Goal: Check status: Check status

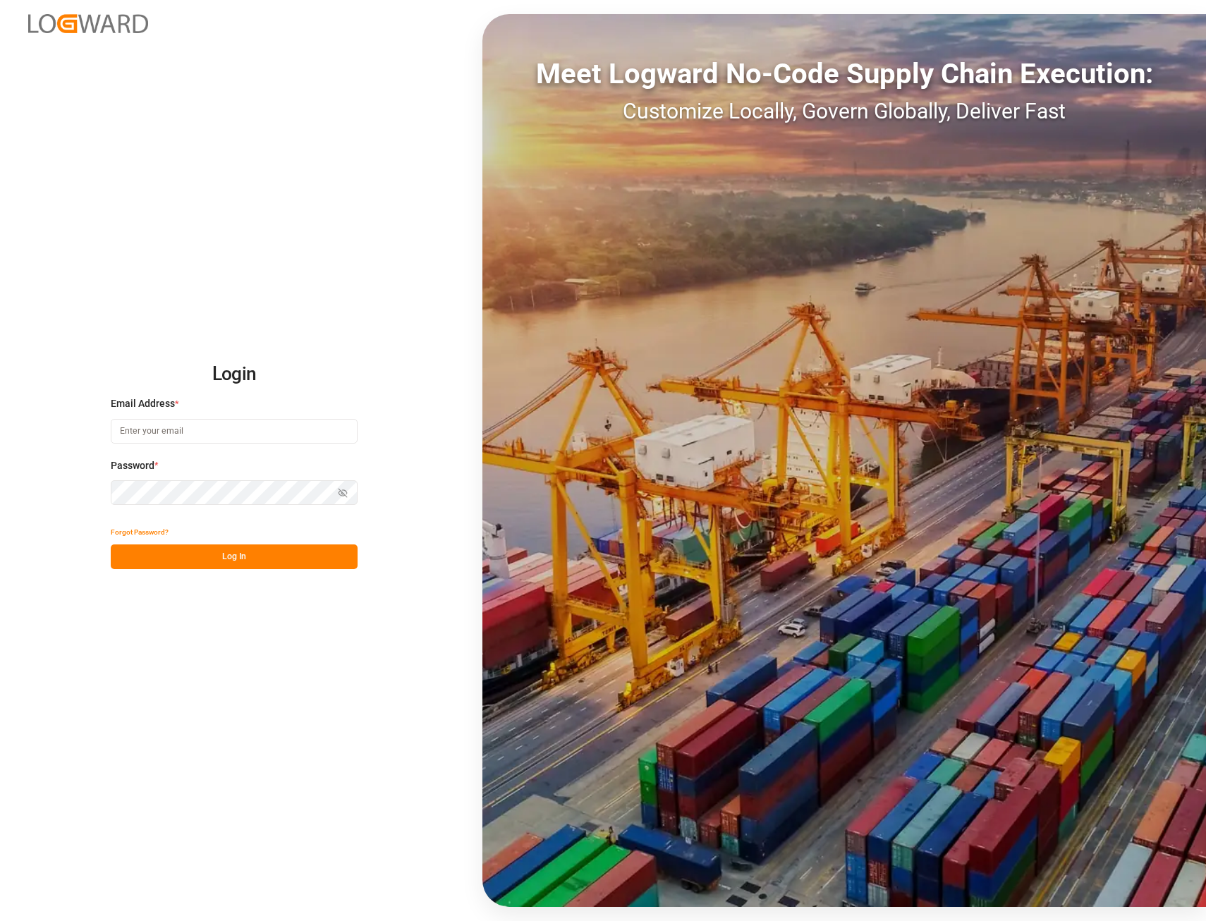
type input "[PERSON_NAME][EMAIL_ADDRESS][PERSON_NAME][DOMAIN_NAME]"
click at [267, 552] on button "Log In" at bounding box center [234, 557] width 247 height 25
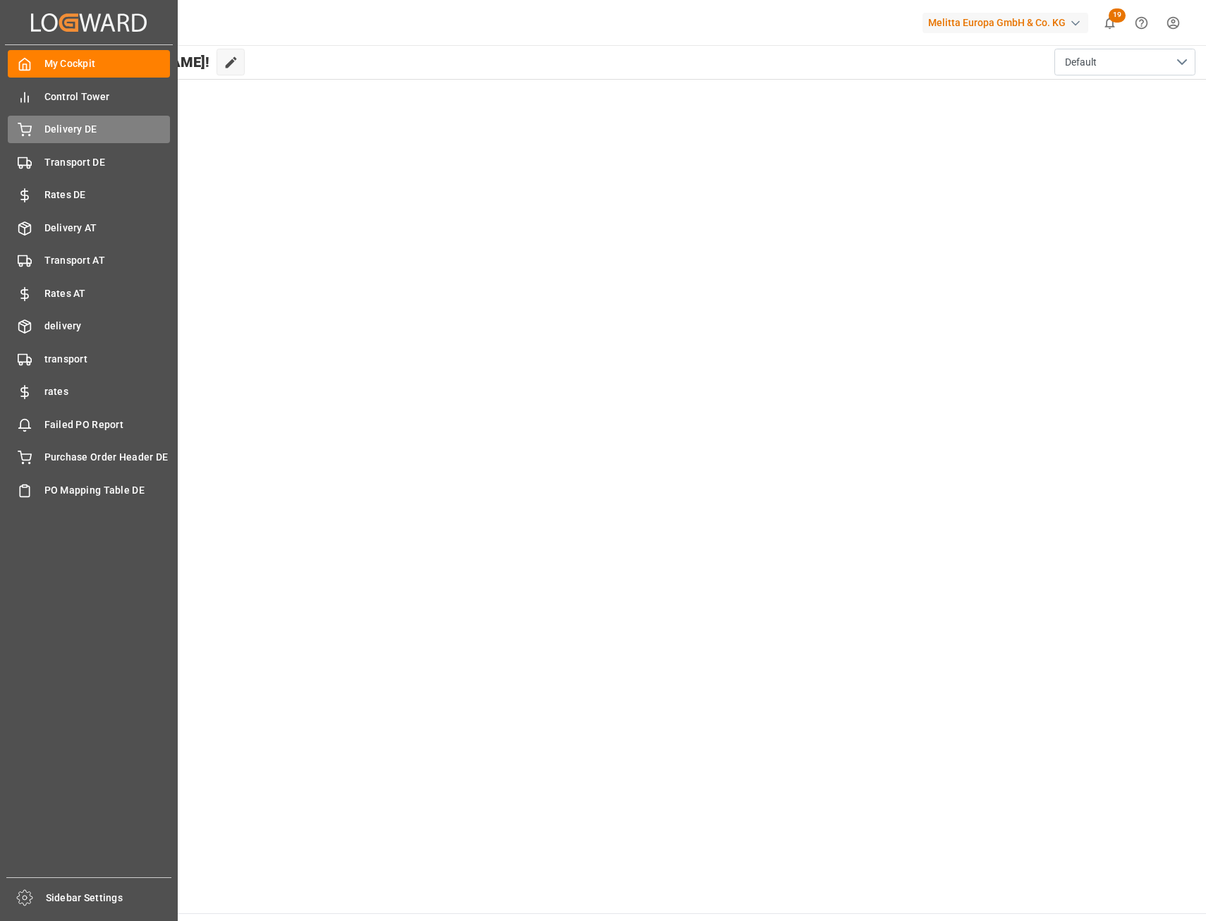
click at [32, 127] on div "Delivery DE Delivery DE" at bounding box center [89, 130] width 162 height 28
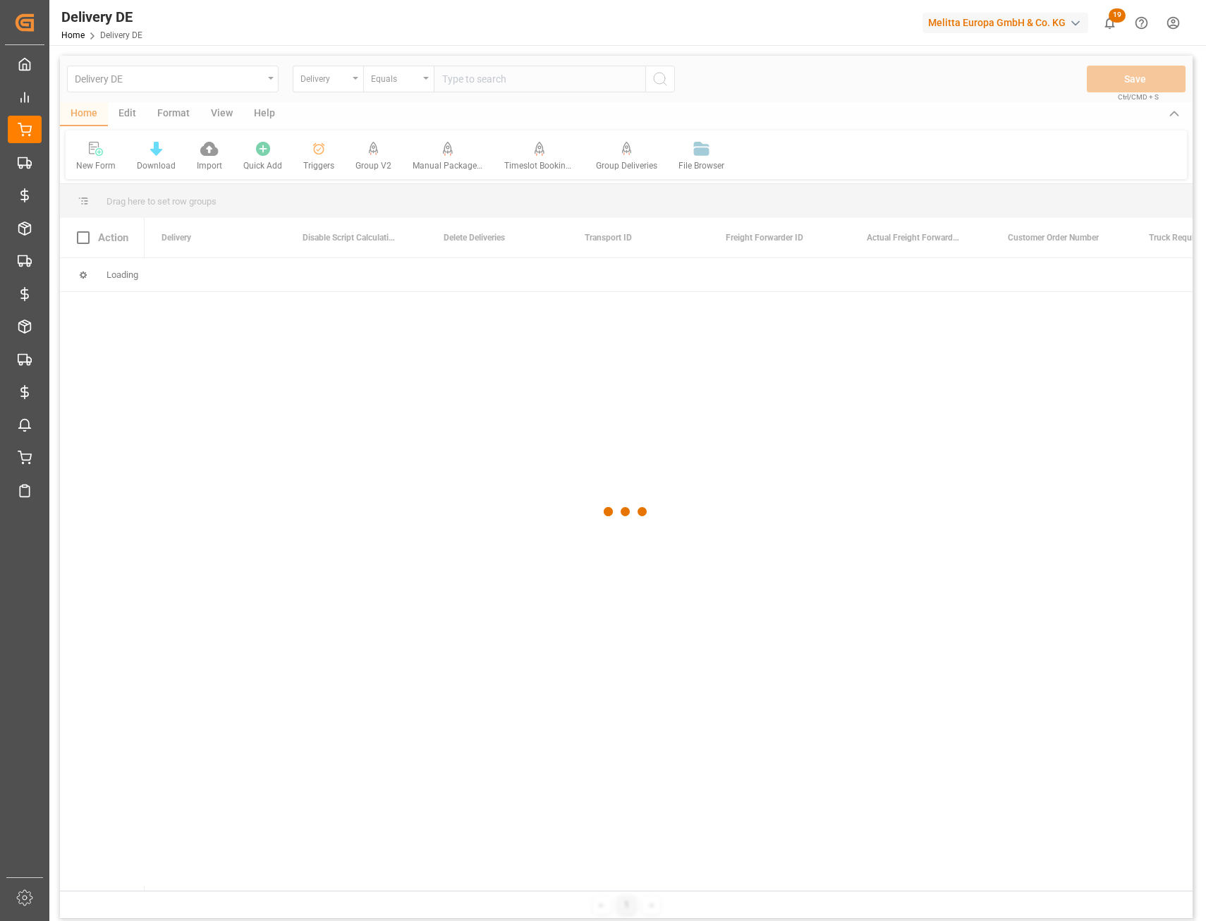
click at [494, 83] on div at bounding box center [626, 512] width 1133 height 913
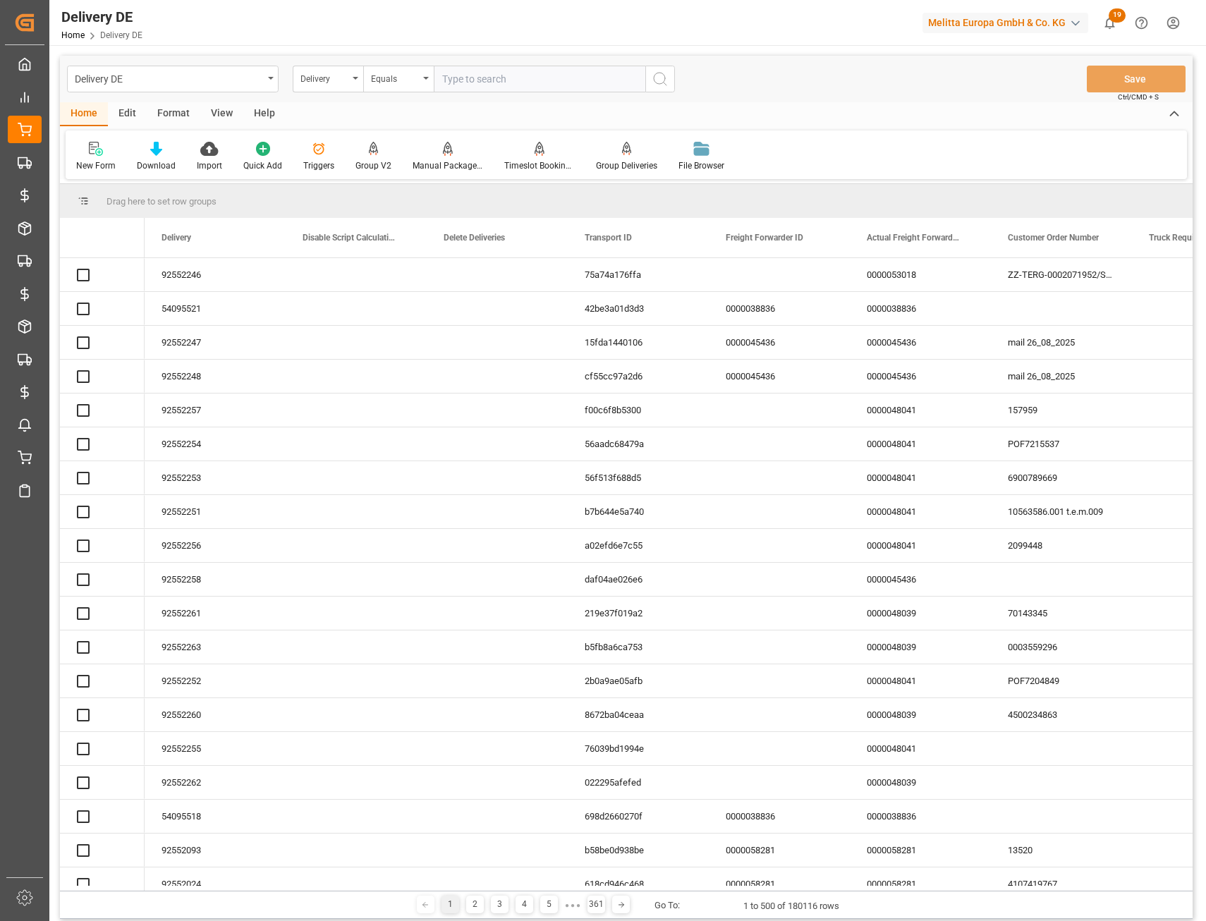
click at [496, 81] on input "text" at bounding box center [540, 79] width 212 height 27
paste input "92552265"
type input "92552265"
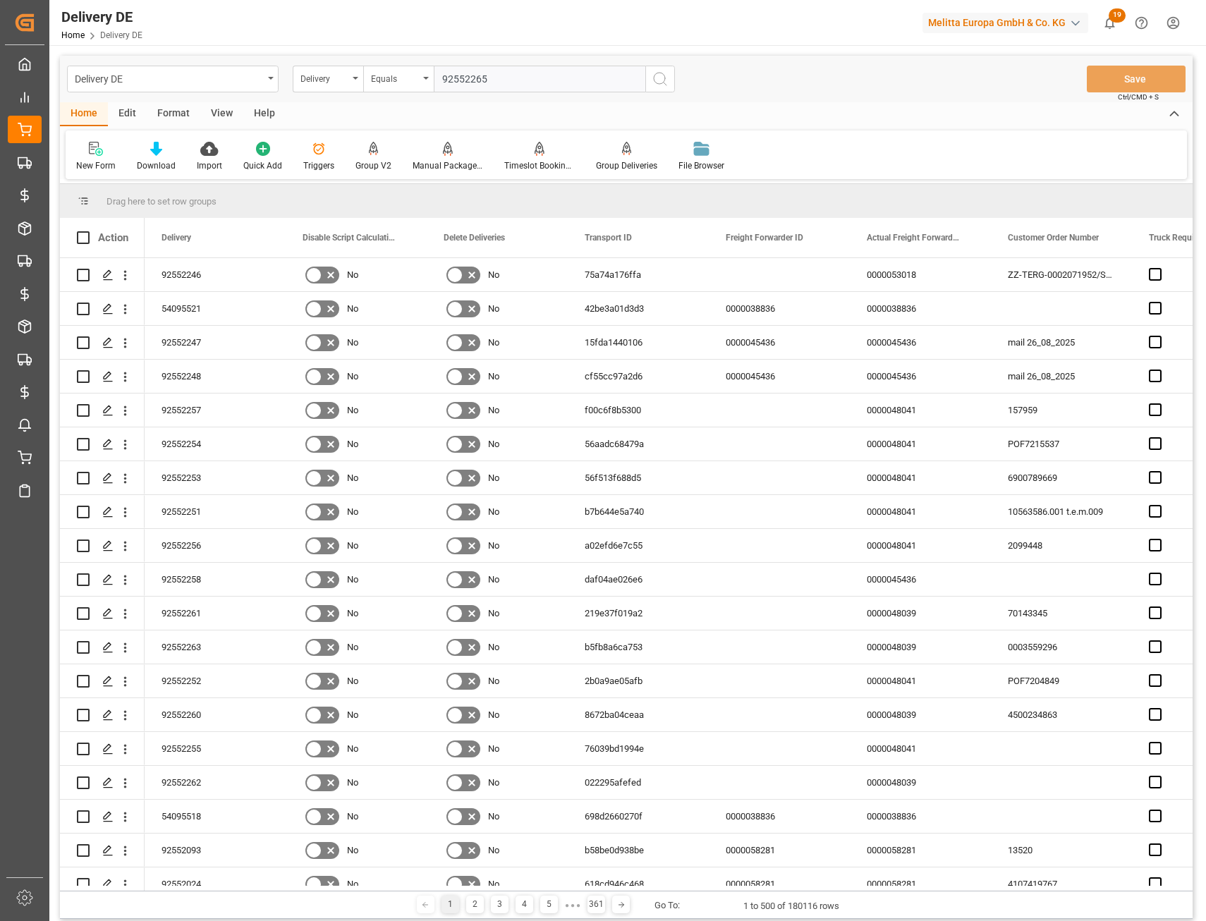
click at [658, 78] on icon "search button" at bounding box center [660, 79] width 17 height 17
